Goal: Transaction & Acquisition: Purchase product/service

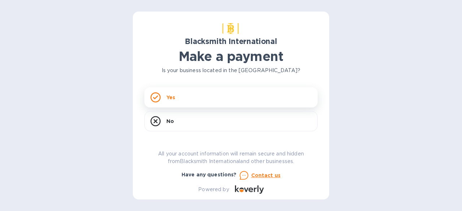
click at [170, 101] on div "Yes" at bounding box center [230, 97] width 173 height 20
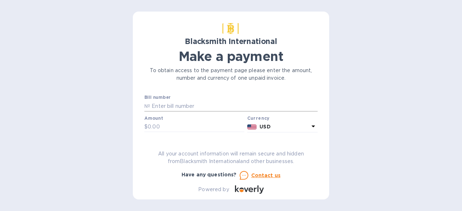
click at [165, 104] on input "text" at bounding box center [233, 106] width 167 height 11
type input "5062"
type input "2,045"
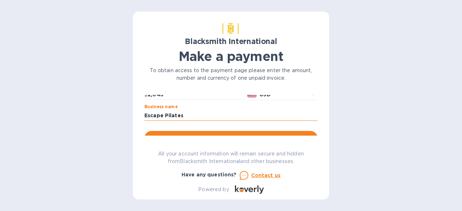
scroll to position [57, 0]
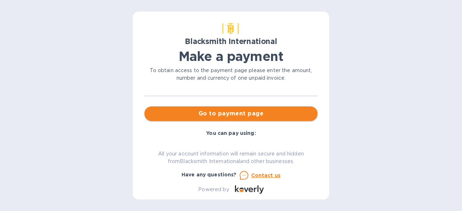
type input "Escape Pilates"
click at [232, 116] on span "Go to payment page" at bounding box center [231, 113] width 162 height 9
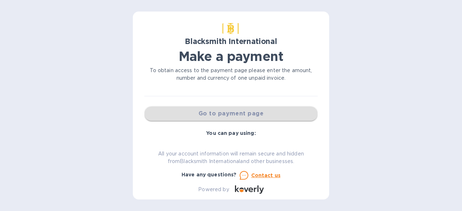
scroll to position [63, 0]
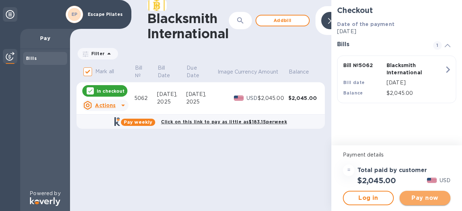
click at [421, 195] on span "Pay now" at bounding box center [424, 198] width 39 height 9
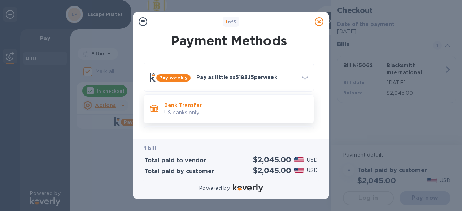
scroll to position [27, 0]
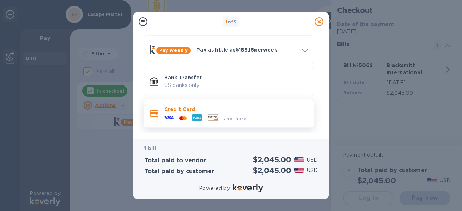
click at [204, 116] on div at bounding box center [196, 118] width 15 height 11
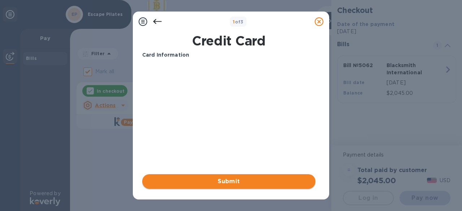
click at [221, 181] on span "Submit" at bounding box center [229, 181] width 162 height 9
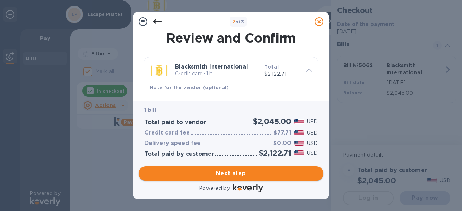
click at [231, 174] on span "Next step" at bounding box center [230, 173] width 173 height 9
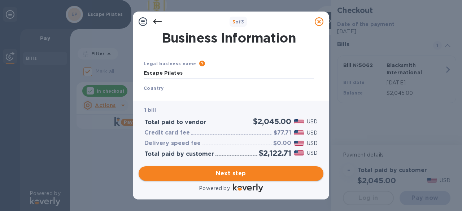
type input "[GEOGRAPHIC_DATA]"
click at [227, 174] on span "Next step" at bounding box center [230, 173] width 173 height 9
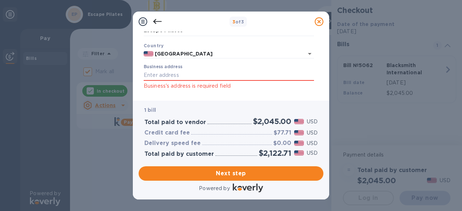
scroll to position [35, 0]
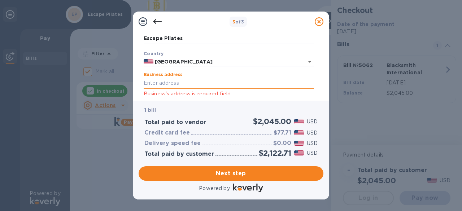
click at [171, 86] on input "Business address" at bounding box center [229, 83] width 170 height 11
click at [126, 102] on div "3 of 3 Business Information Legal business name Please provide the legal name t…" at bounding box center [231, 105] width 462 height 211
click at [28, 164] on div "3 of 3 Business Information Legal business name Please provide the legal name t…" at bounding box center [231, 105] width 462 height 211
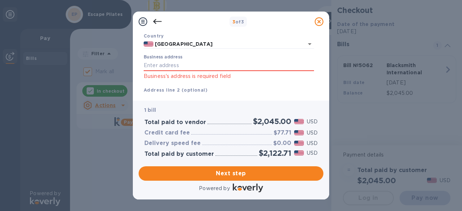
scroll to position [53, 0]
click at [170, 63] on input "Business address" at bounding box center [229, 65] width 170 height 11
type input "[STREET_ADDRESS]"
type input "Costa Mesa"
type input "CA"
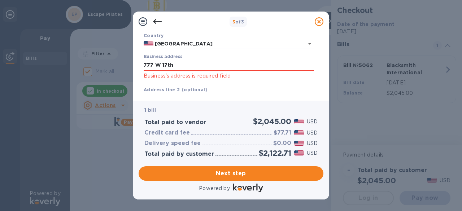
type input "92627"
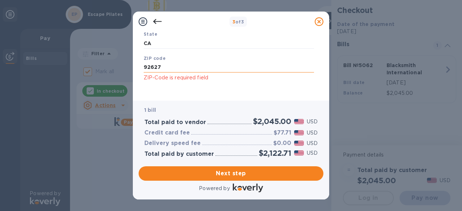
scroll to position [170, 0]
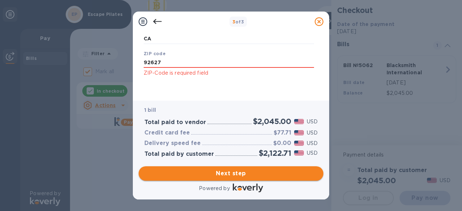
click at [227, 176] on span "Next step" at bounding box center [230, 173] width 173 height 9
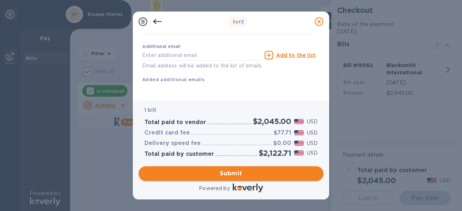
scroll to position [159, 0]
click at [158, 50] on input "text" at bounding box center [201, 55] width 119 height 11
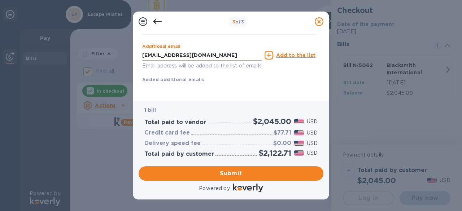
type input "[EMAIL_ADDRESS][DOMAIN_NAME]"
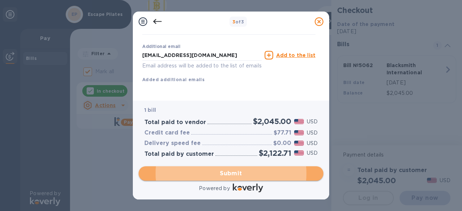
click at [232, 172] on span "Submit" at bounding box center [230, 173] width 173 height 9
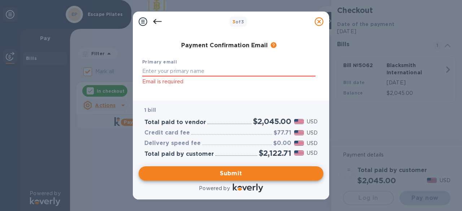
scroll to position [137, 0]
click at [181, 70] on input "text" at bounding box center [228, 71] width 173 height 11
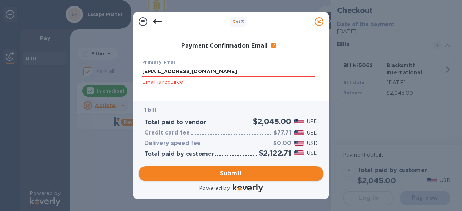
type input "[EMAIL_ADDRESS][DOMAIN_NAME]"
click at [230, 173] on span "Submit" at bounding box center [230, 173] width 173 height 9
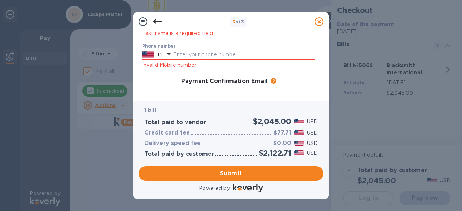
scroll to position [101, 0]
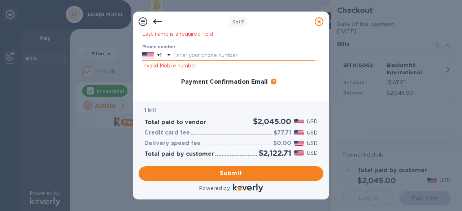
click at [193, 56] on input "text" at bounding box center [244, 55] width 142 height 11
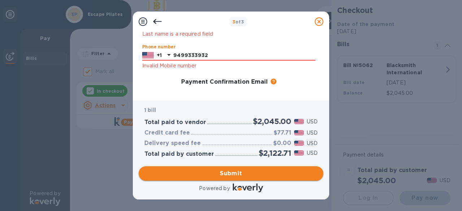
type input "9499333932"
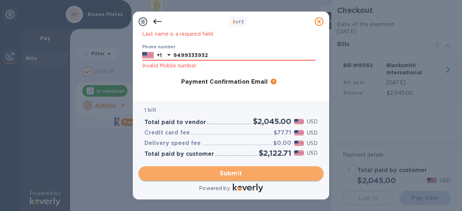
click at [215, 173] on span "Submit" at bounding box center [230, 173] width 173 height 9
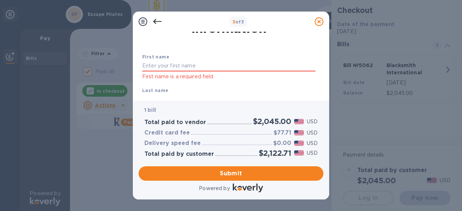
scroll to position [25, 0]
click at [175, 66] on input "text" at bounding box center [228, 66] width 173 height 11
type input "Bristin"
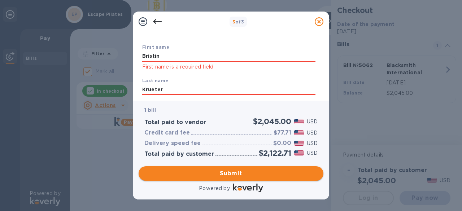
type input "Krueter"
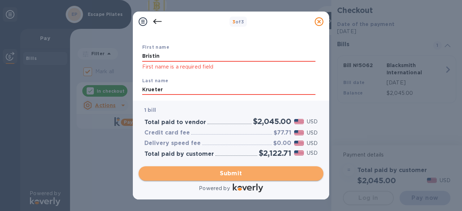
click at [211, 168] on button "Submit" at bounding box center [230, 173] width 185 height 14
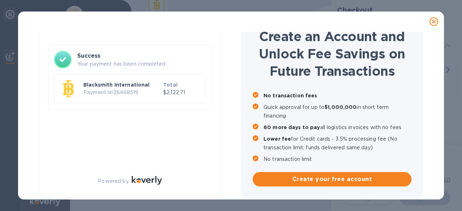
checkbox input "false"
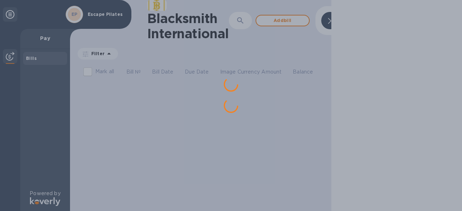
scroll to position [0, 0]
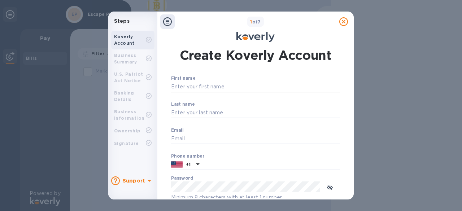
click at [189, 85] on input "First name" at bounding box center [255, 87] width 169 height 11
type input "Bristin"
type input "Andreae"
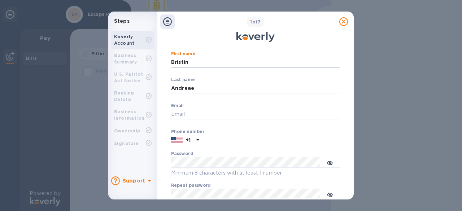
scroll to position [31, 0]
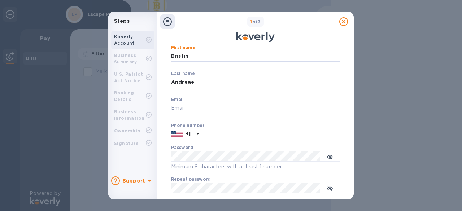
click at [182, 109] on input "Email" at bounding box center [255, 108] width 169 height 11
type input "[EMAIL_ADDRESS][DOMAIN_NAME]"
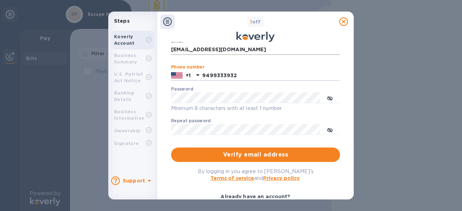
scroll to position [89, 0]
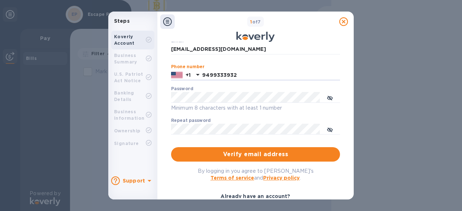
type input "9499333932"
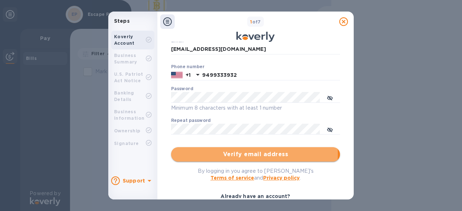
click at [253, 154] on span "Verify email address" at bounding box center [255, 154] width 157 height 9
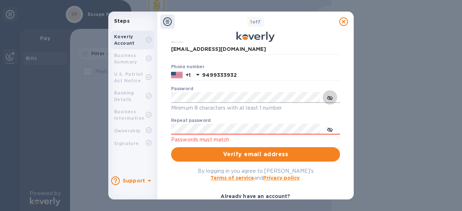
click at [330, 97] on icon "toggle password visibility" at bounding box center [330, 98] width 6 height 4
click at [330, 128] on icon "toggle password visibility" at bounding box center [330, 130] width 6 height 6
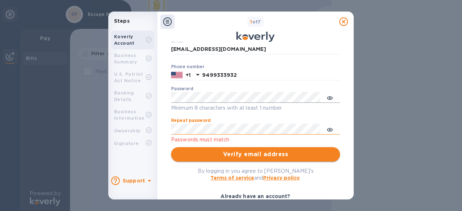
click at [222, 157] on span "Verify email address" at bounding box center [255, 154] width 157 height 9
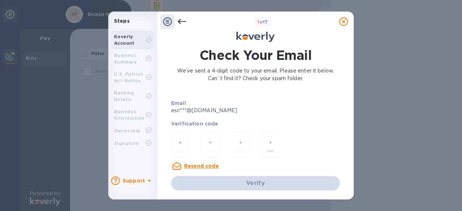
click at [266, 146] on div at bounding box center [270, 145] width 18 height 26
click at [178, 143] on input "number" at bounding box center [180, 144] width 6 height 13
type input "7"
type input "1"
type input "2"
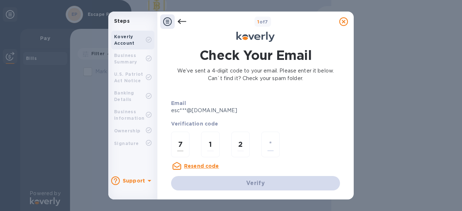
type input "5"
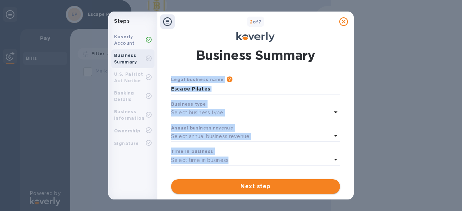
drag, startPoint x: 256, startPoint y: 155, endPoint x: 256, endPoint y: 187, distance: 32.5
click at [234, 113] on div "Select business type" at bounding box center [251, 113] width 160 height 10
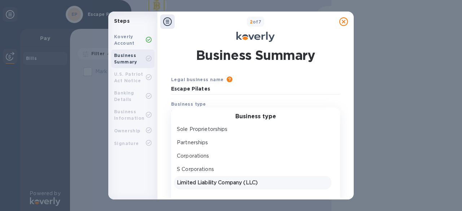
click at [223, 180] on p "Limited Liability Company (LLC)" at bounding box center [252, 183] width 151 height 8
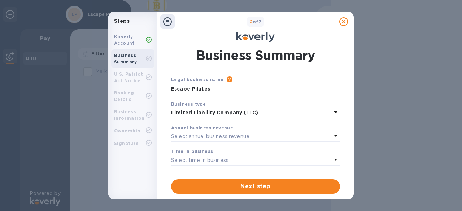
click at [234, 136] on p "Select annual business revenue" at bounding box center [210, 137] width 78 height 8
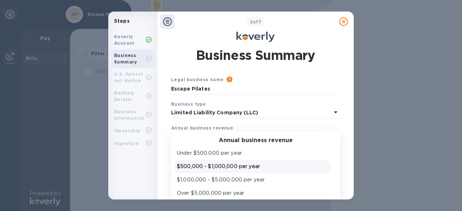
click at [283, 163] on p "$500,000 - $1,000,000 per year" at bounding box center [252, 167] width 151 height 8
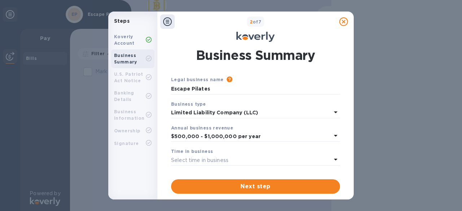
click at [267, 161] on div "Select time in business" at bounding box center [251, 160] width 160 height 10
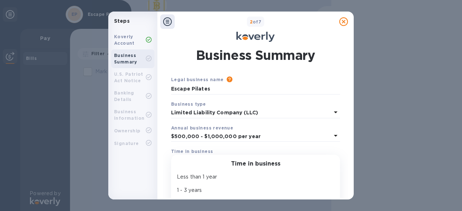
scroll to position [37, 0]
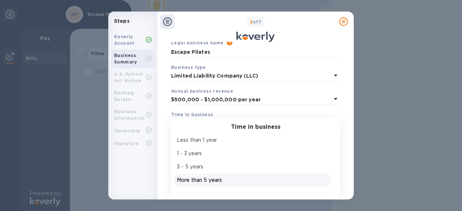
click at [229, 181] on p "More than 5 years" at bounding box center [252, 180] width 151 height 8
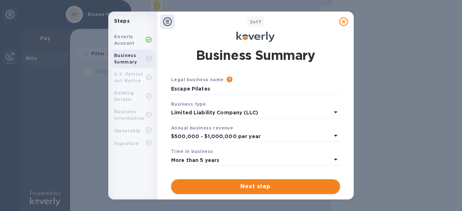
click at [259, 188] on span "Next step" at bounding box center [255, 186] width 157 height 9
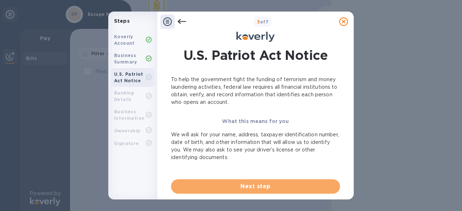
click at [259, 188] on span "Next step" at bounding box center [255, 186] width 157 height 9
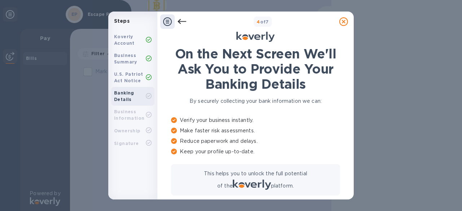
scroll to position [82, 0]
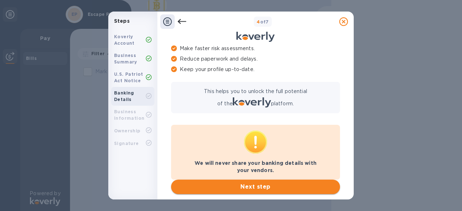
click at [243, 189] on span "Next step" at bounding box center [255, 187] width 157 height 9
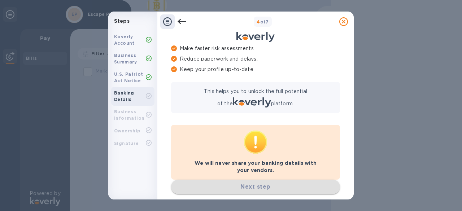
scroll to position [0, 0]
